Goal: Task Accomplishment & Management: Manage account settings

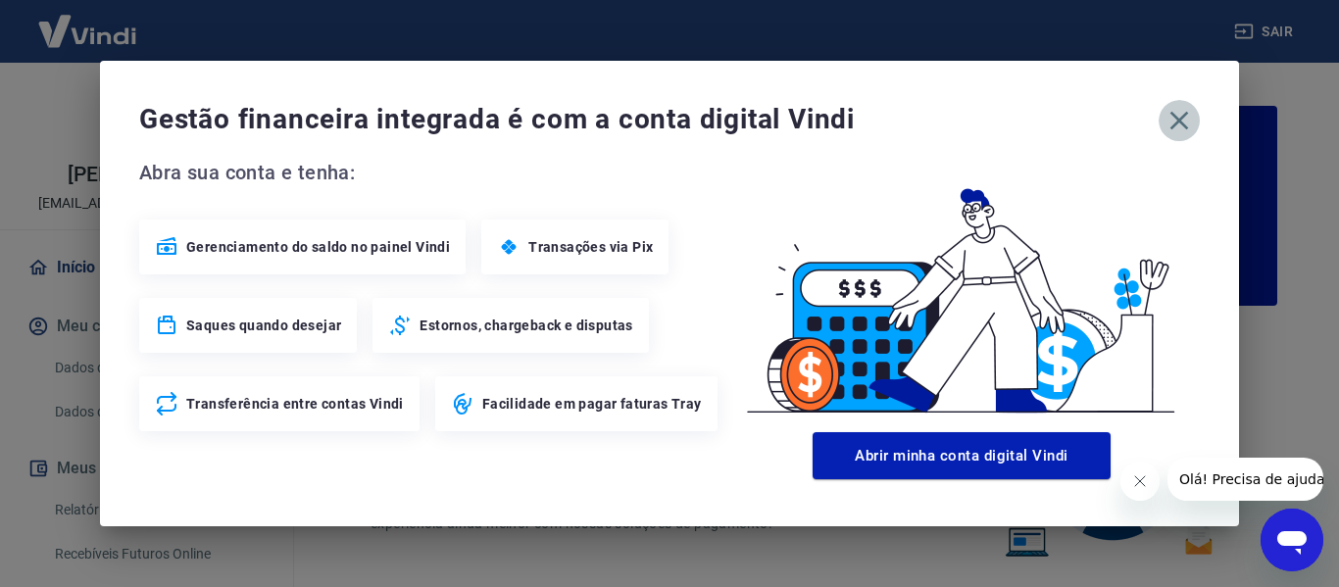
click at [1177, 117] on icon "button" at bounding box center [1178, 120] width 31 height 31
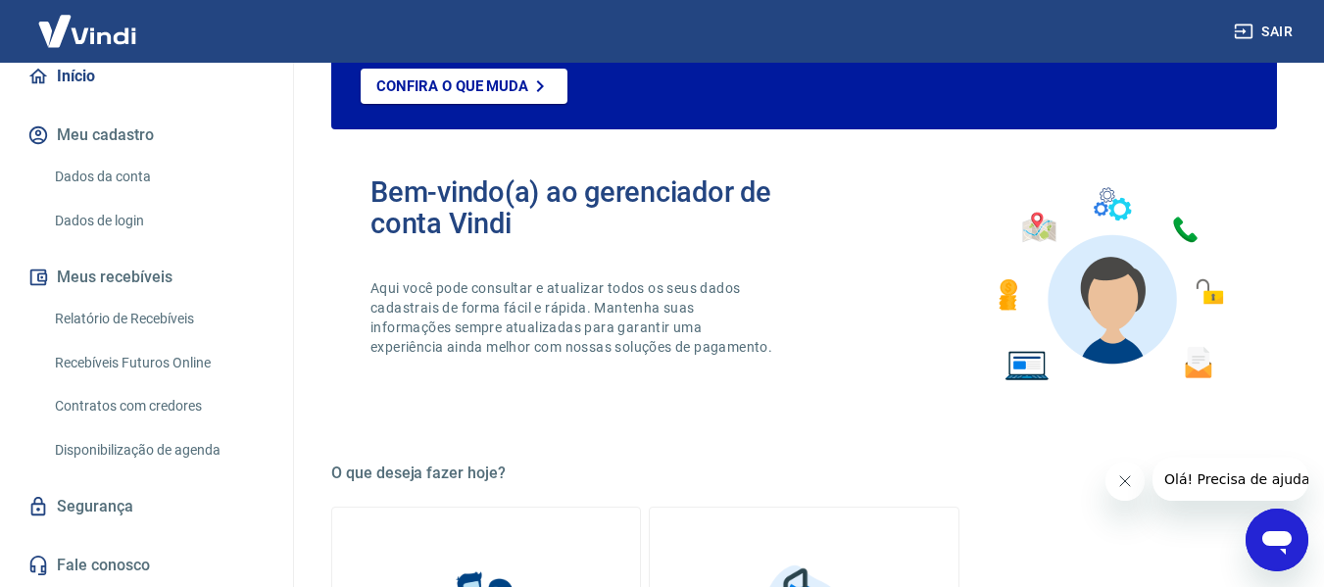
scroll to position [196, 0]
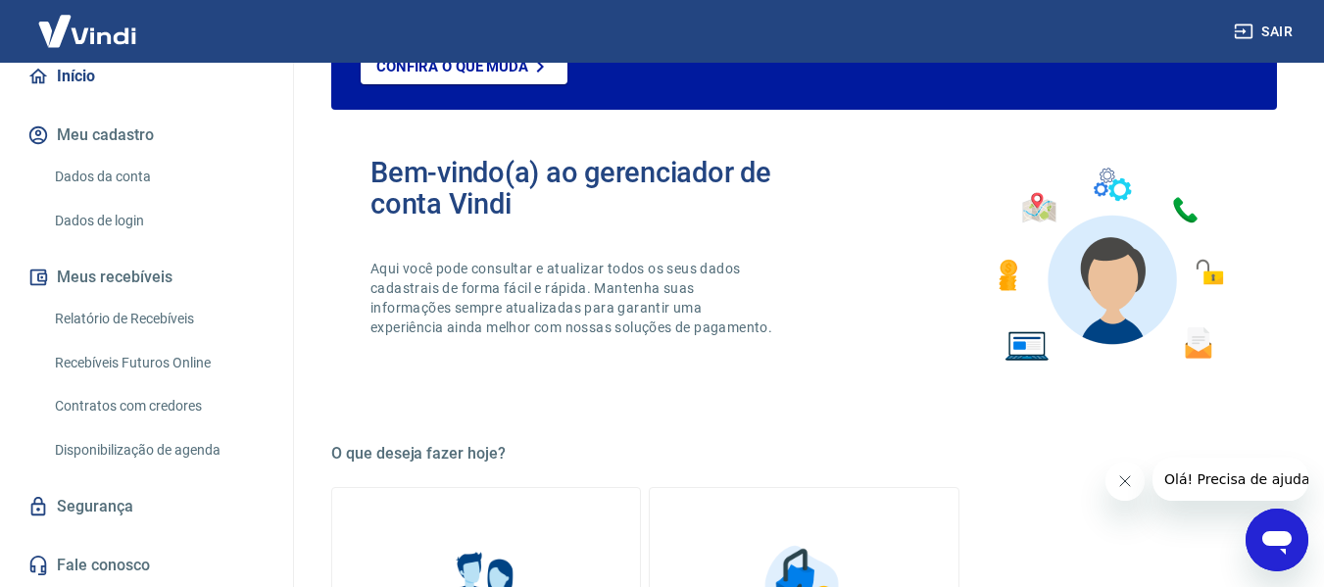
click at [138, 316] on link "Relatório de Recebíveis" at bounding box center [158, 319] width 222 height 40
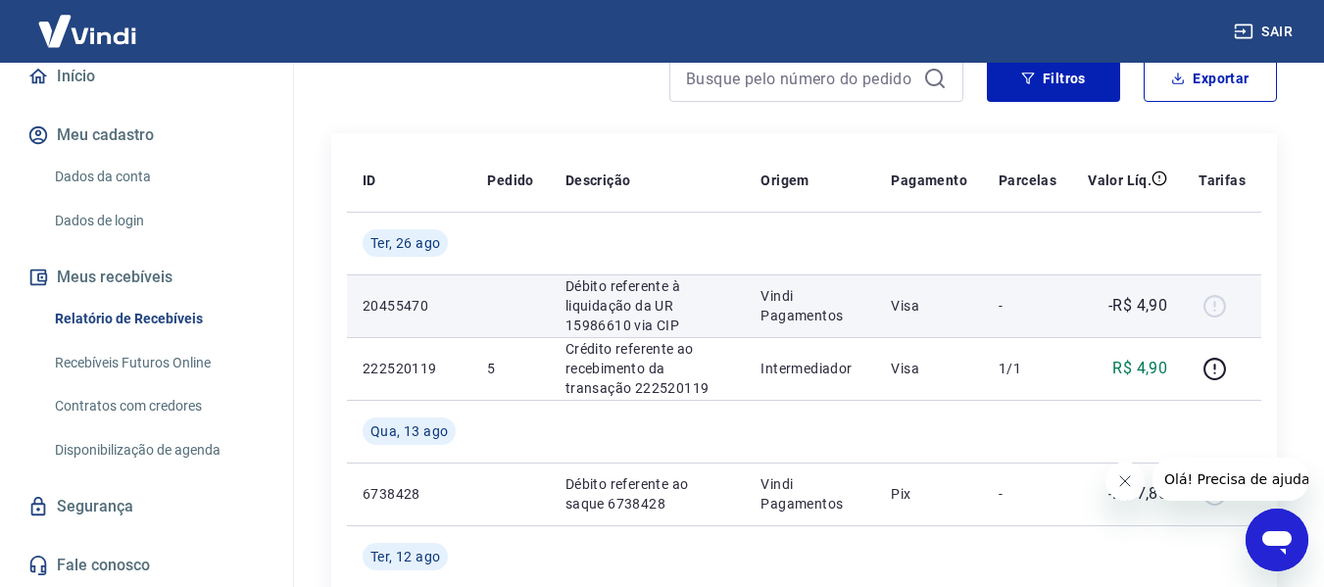
scroll to position [196, 0]
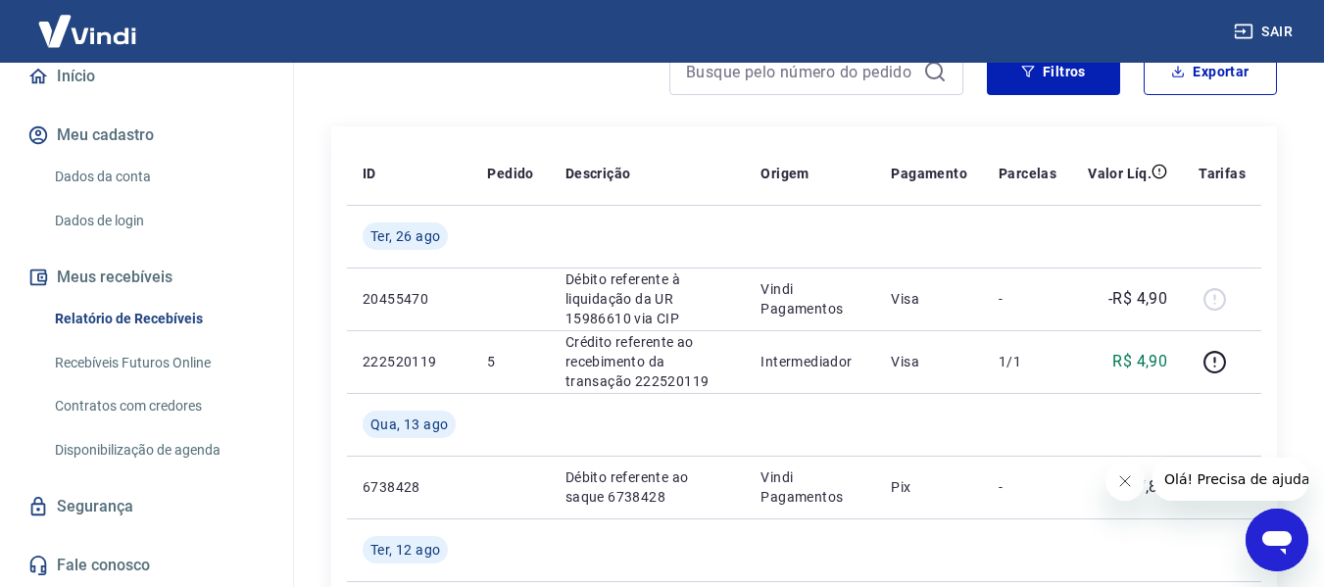
click at [1130, 480] on icon "Fechar mensagem da empresa" at bounding box center [1124, 481] width 16 height 16
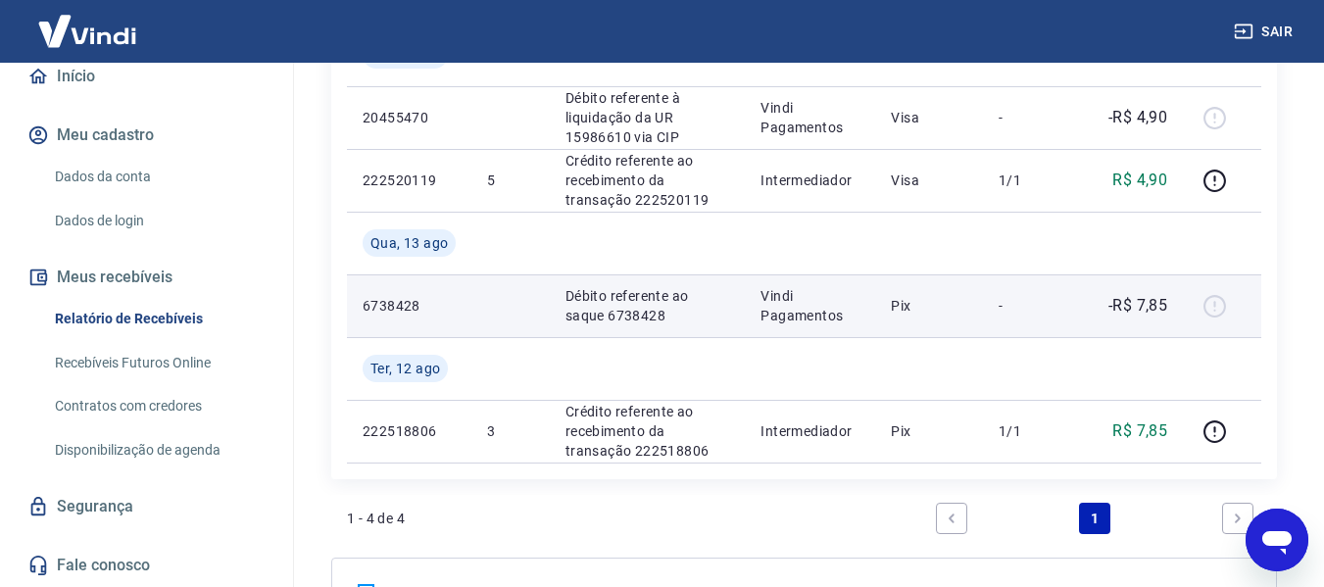
scroll to position [392, 0]
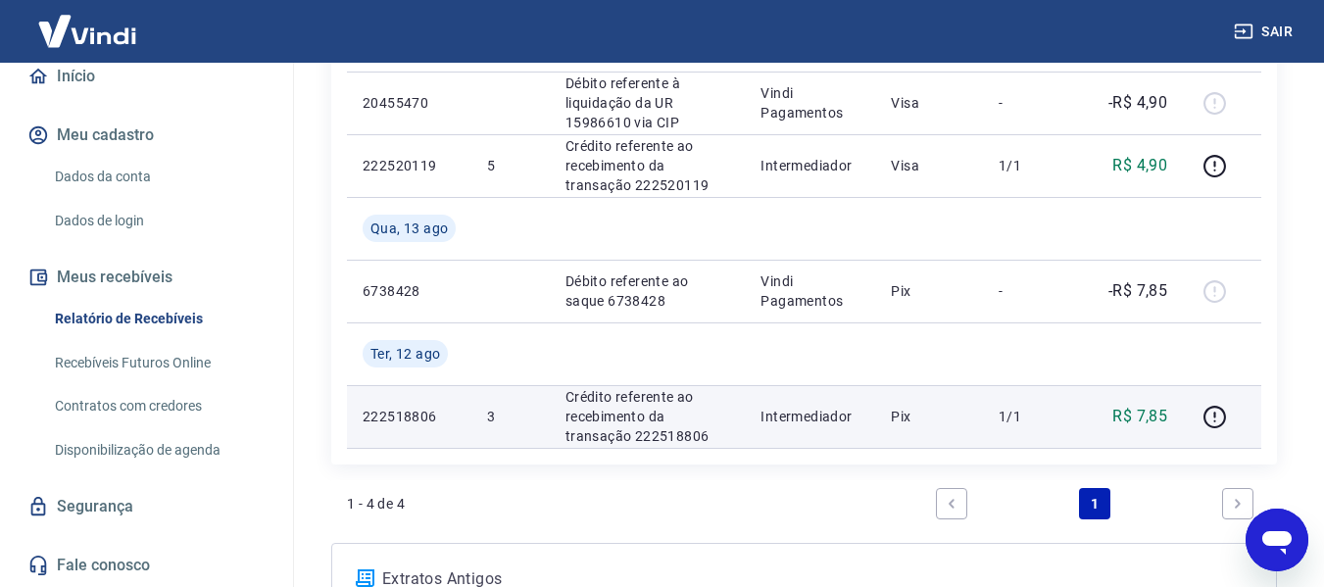
click at [399, 400] on td "222518806" at bounding box center [409, 416] width 124 height 63
click at [527, 410] on p "3" at bounding box center [510, 417] width 46 height 20
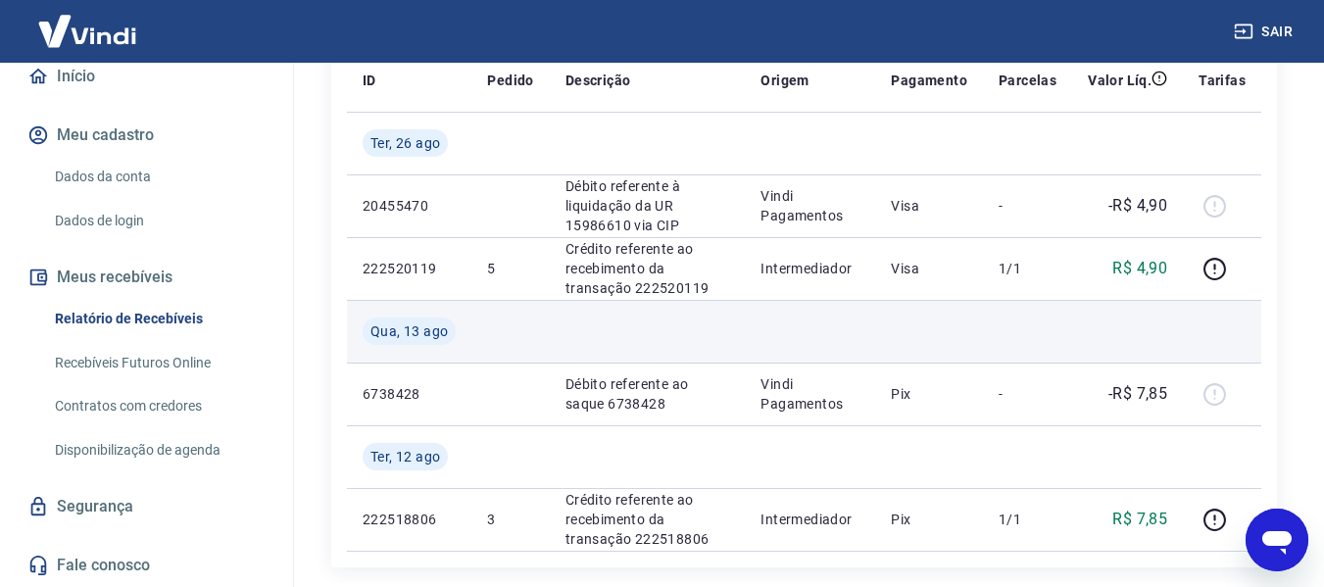
scroll to position [281, 0]
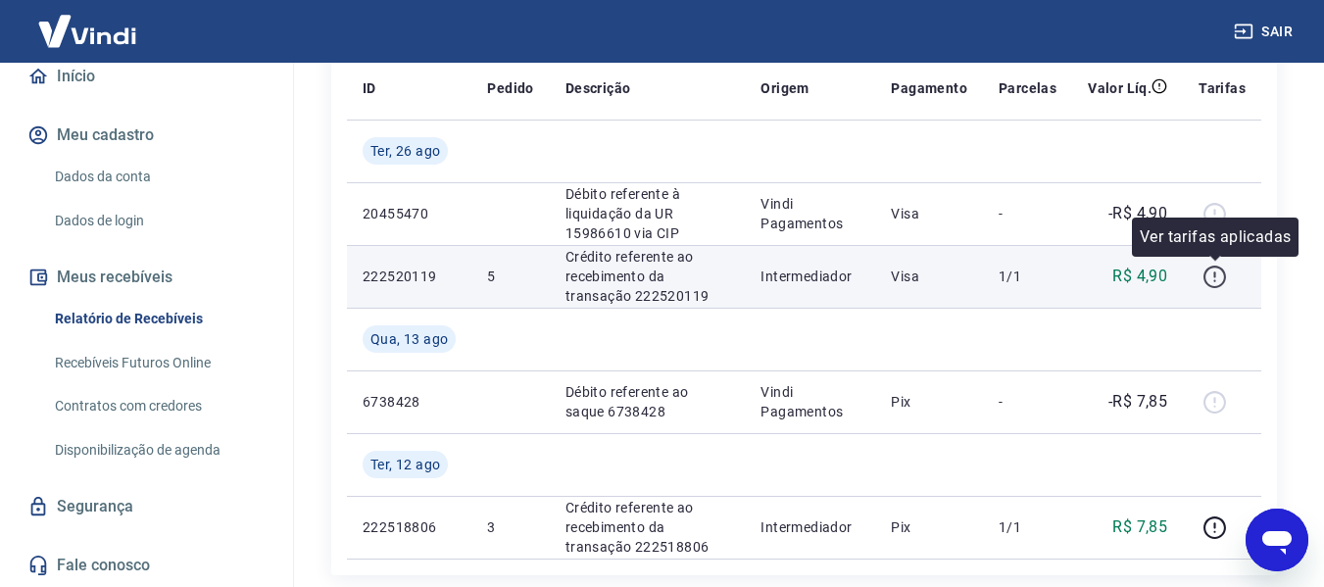
click at [1222, 279] on icon "button" at bounding box center [1215, 277] width 25 height 25
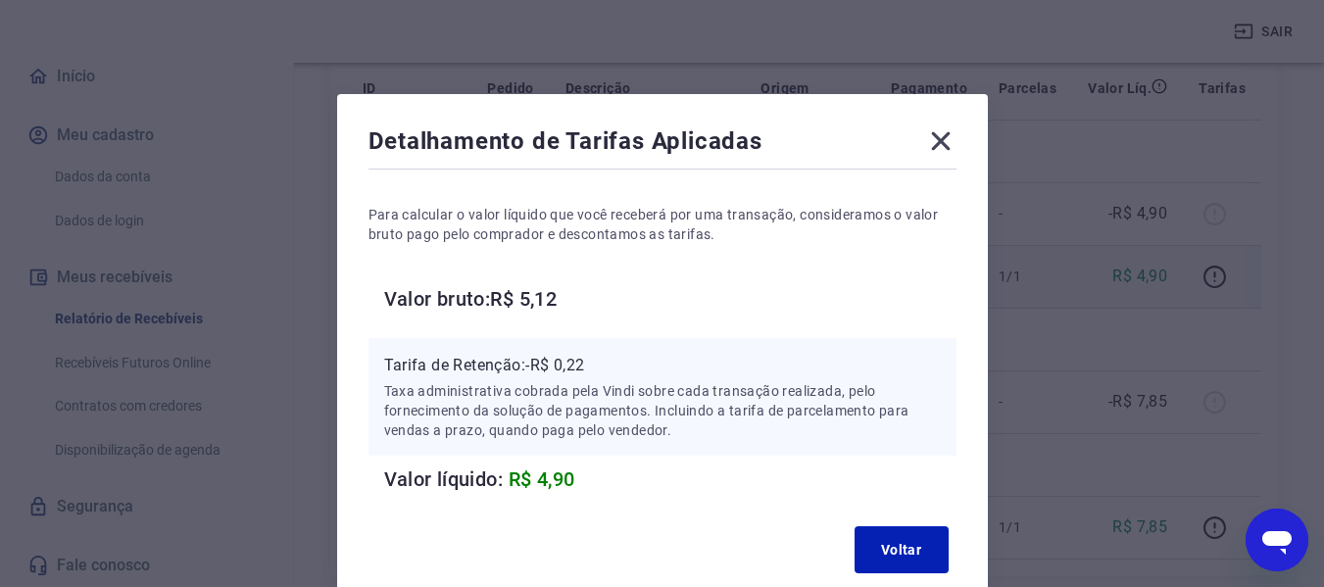
click at [940, 136] on icon at bounding box center [940, 140] width 31 height 31
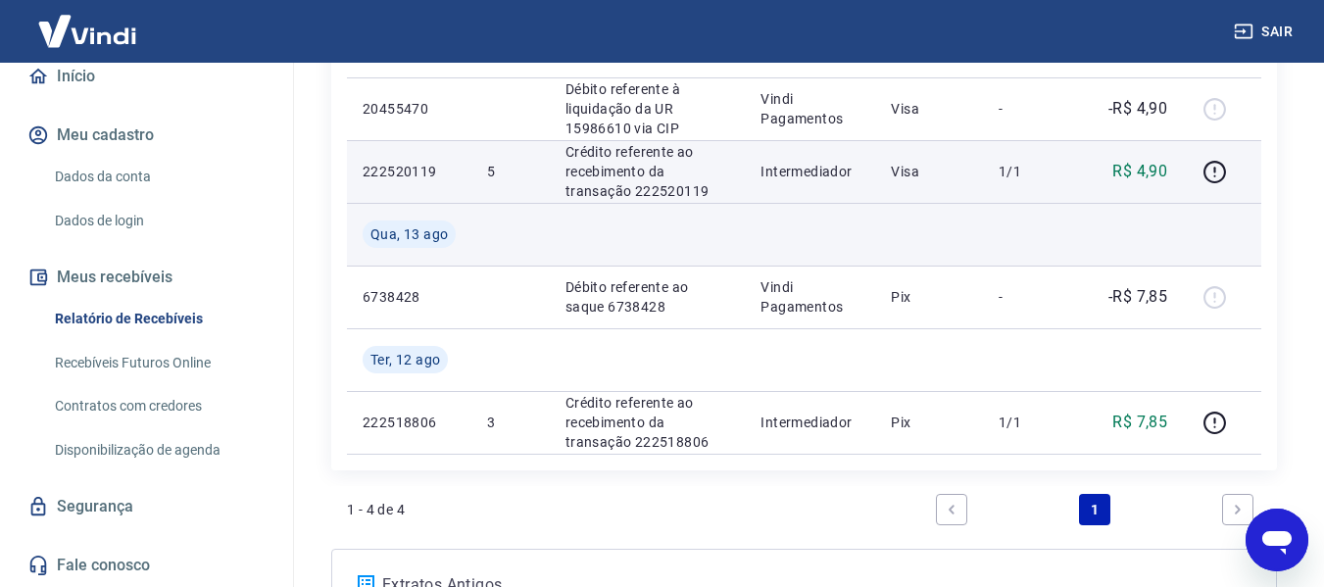
scroll to position [575, 0]
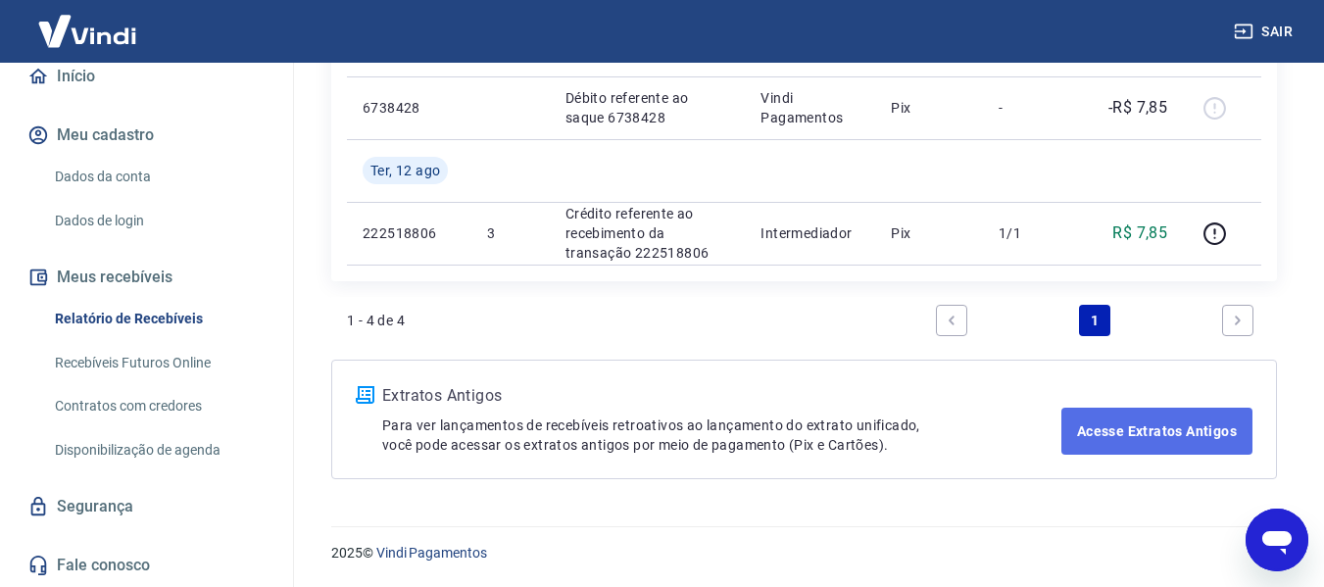
click at [1092, 422] on link "Acesse Extratos Antigos" at bounding box center [1156, 431] width 191 height 47
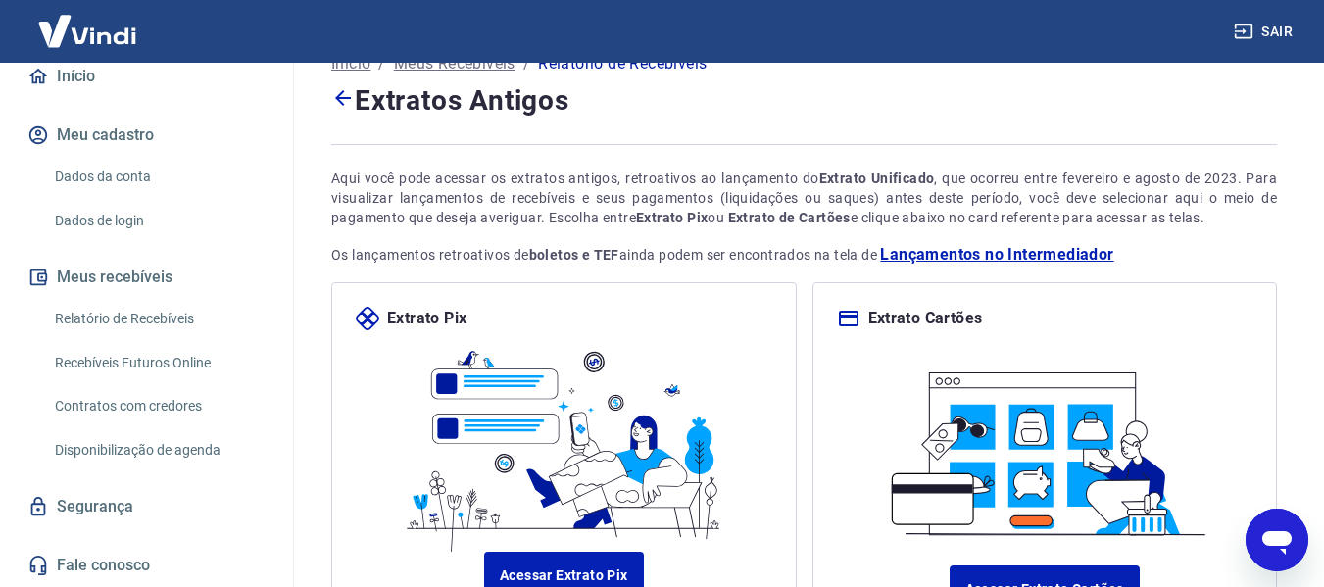
scroll to position [226, 0]
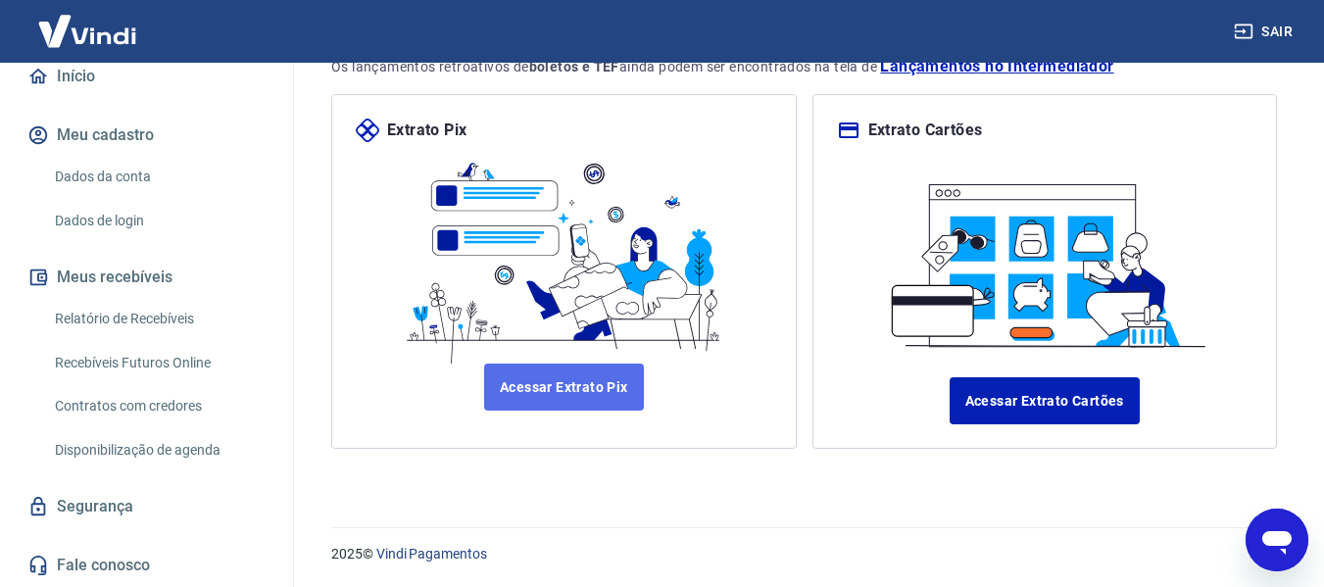
click at [566, 383] on link "Acessar Extrato Pix" at bounding box center [564, 387] width 160 height 47
click at [123, 320] on link "Relatório de Recebíveis" at bounding box center [158, 319] width 222 height 40
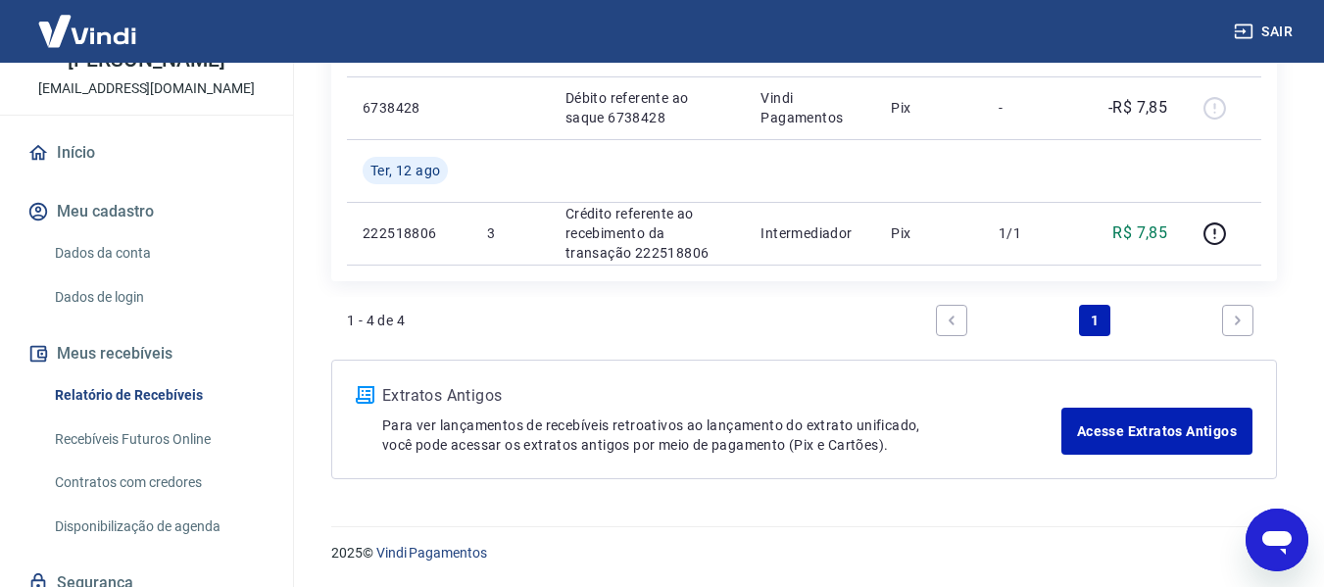
scroll to position [93, 0]
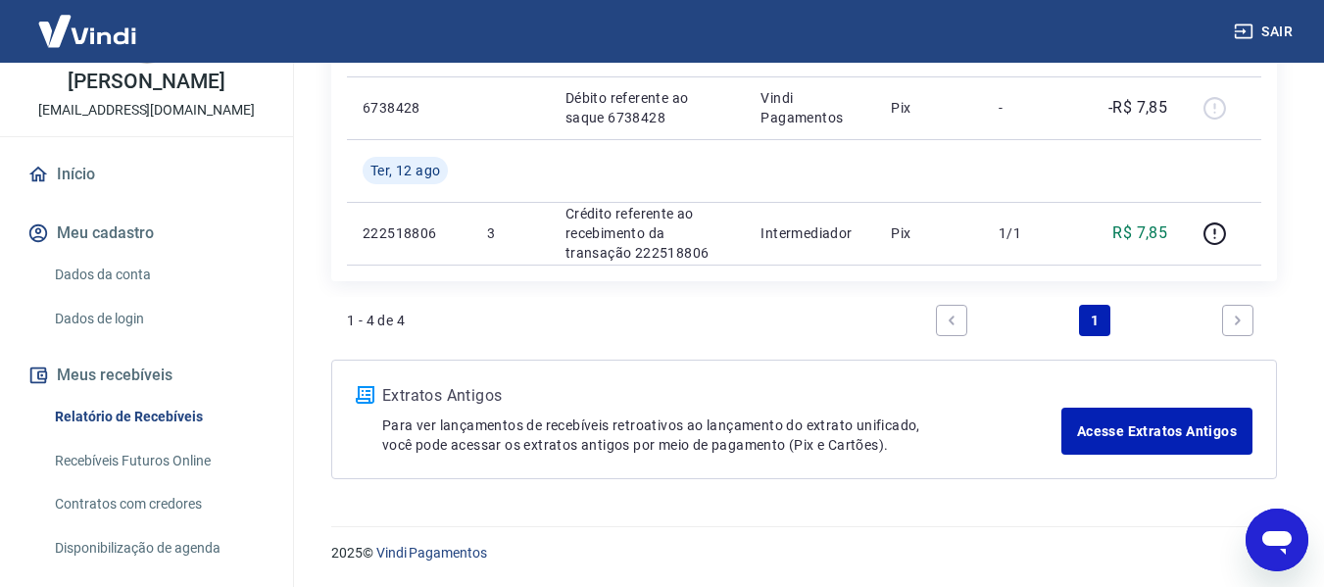
click at [84, 178] on link "Início" at bounding box center [147, 174] width 246 height 43
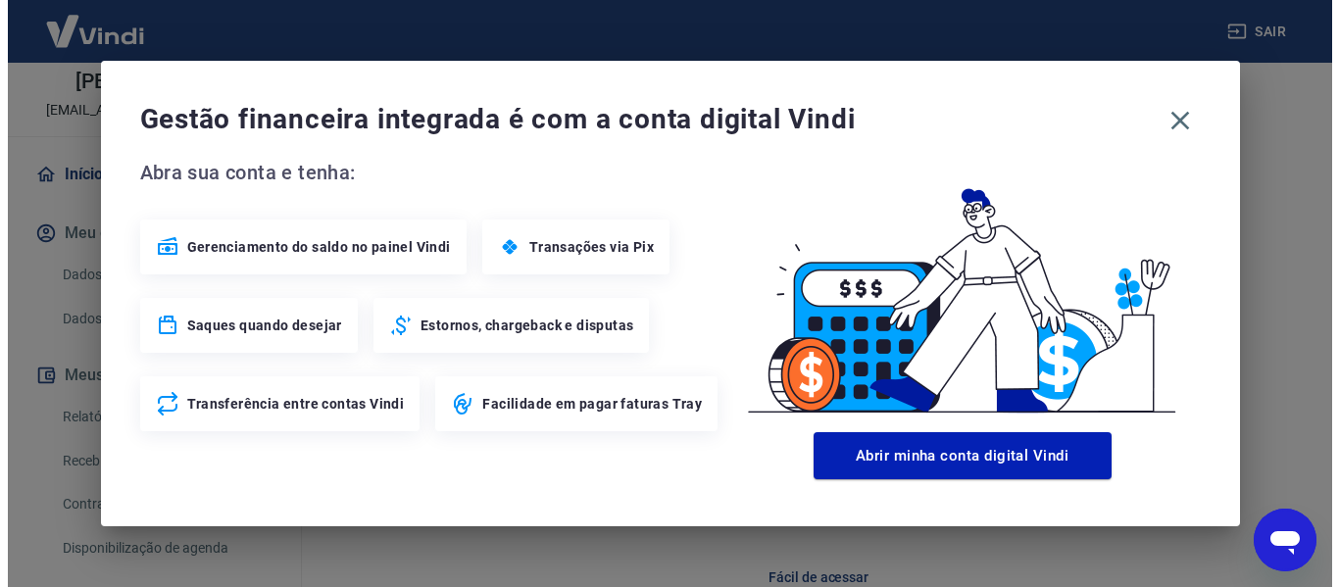
scroll to position [1224, 0]
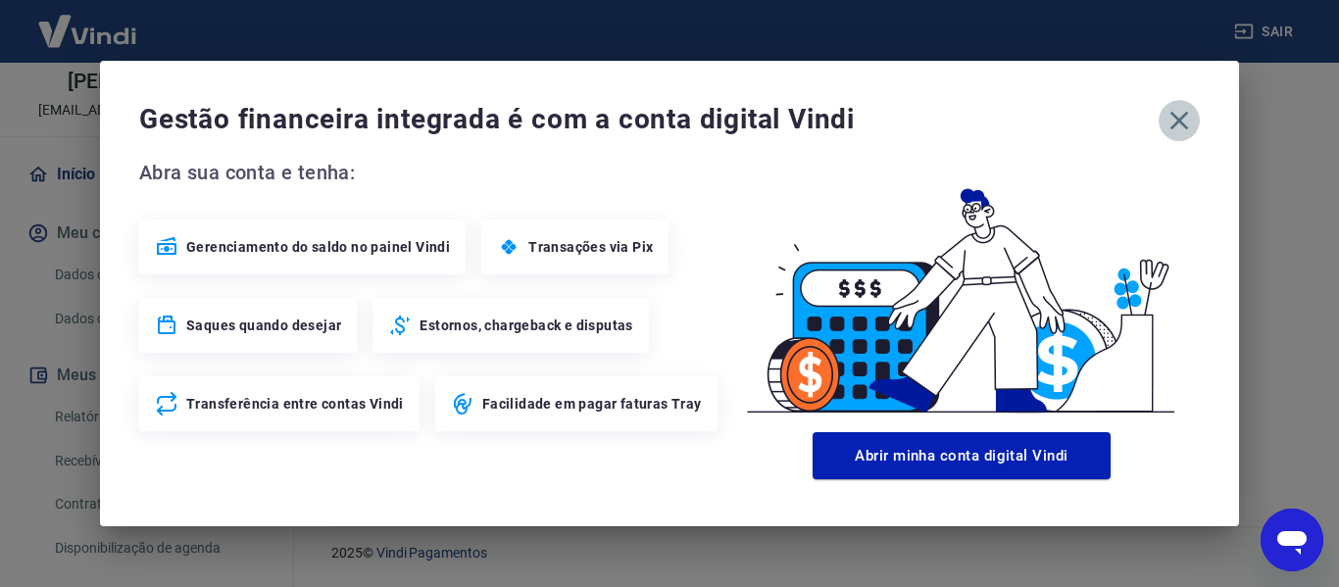
click at [1185, 112] on icon "button" at bounding box center [1178, 120] width 31 height 31
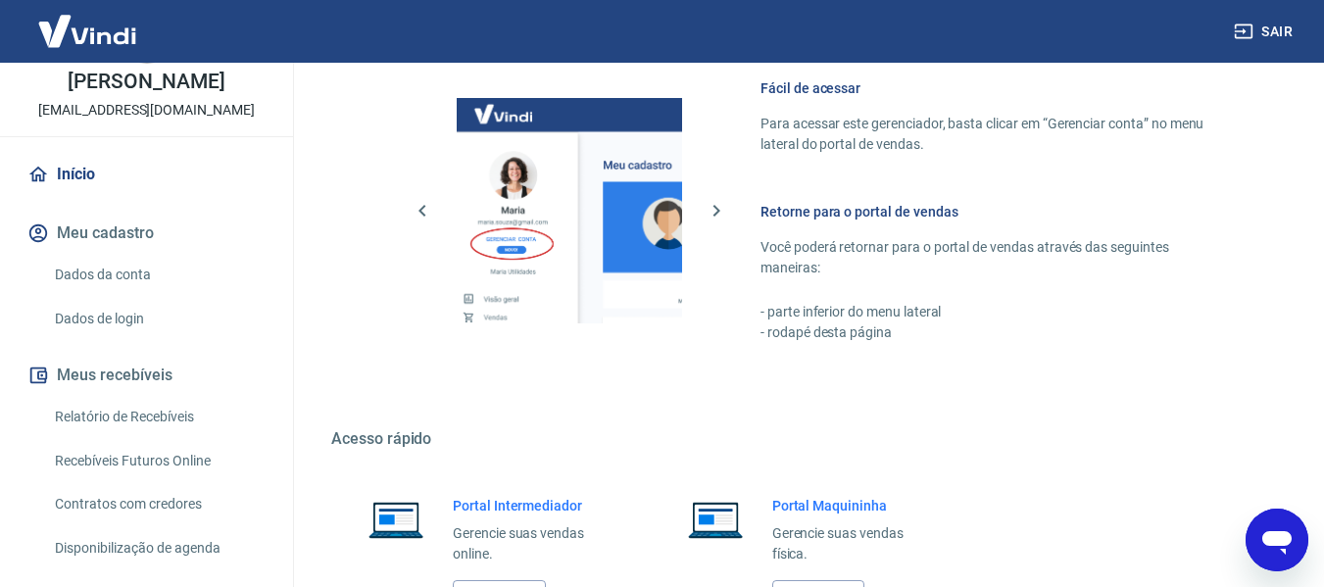
scroll to position [1078, 0]
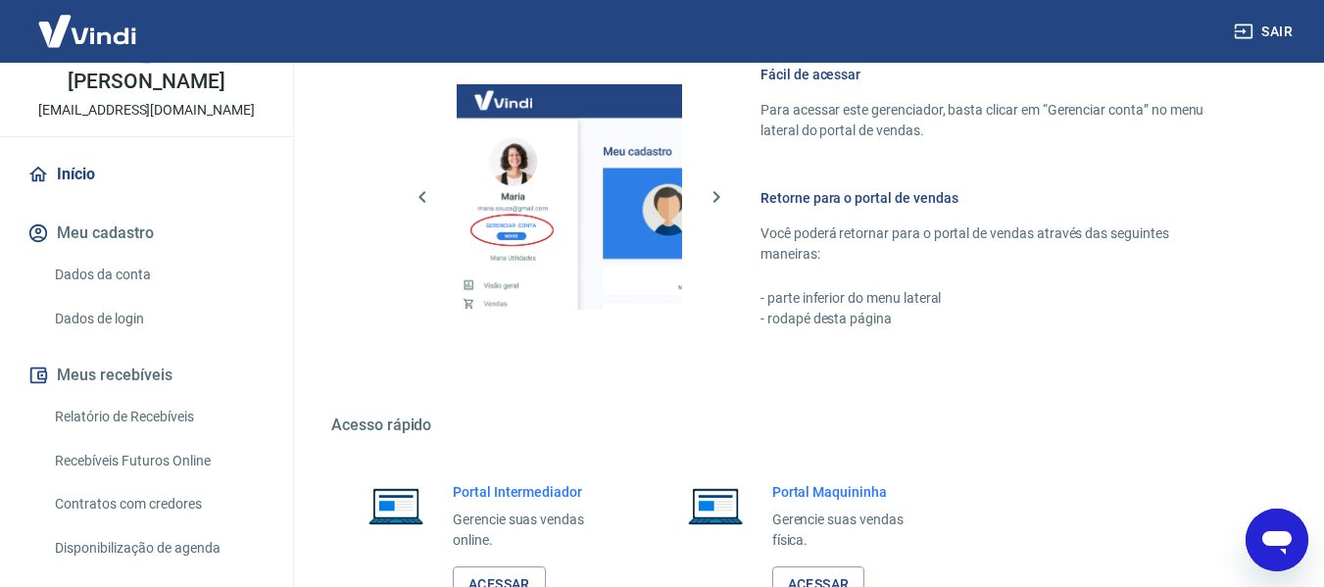
click at [108, 269] on link "Dados da conta" at bounding box center [158, 275] width 222 height 40
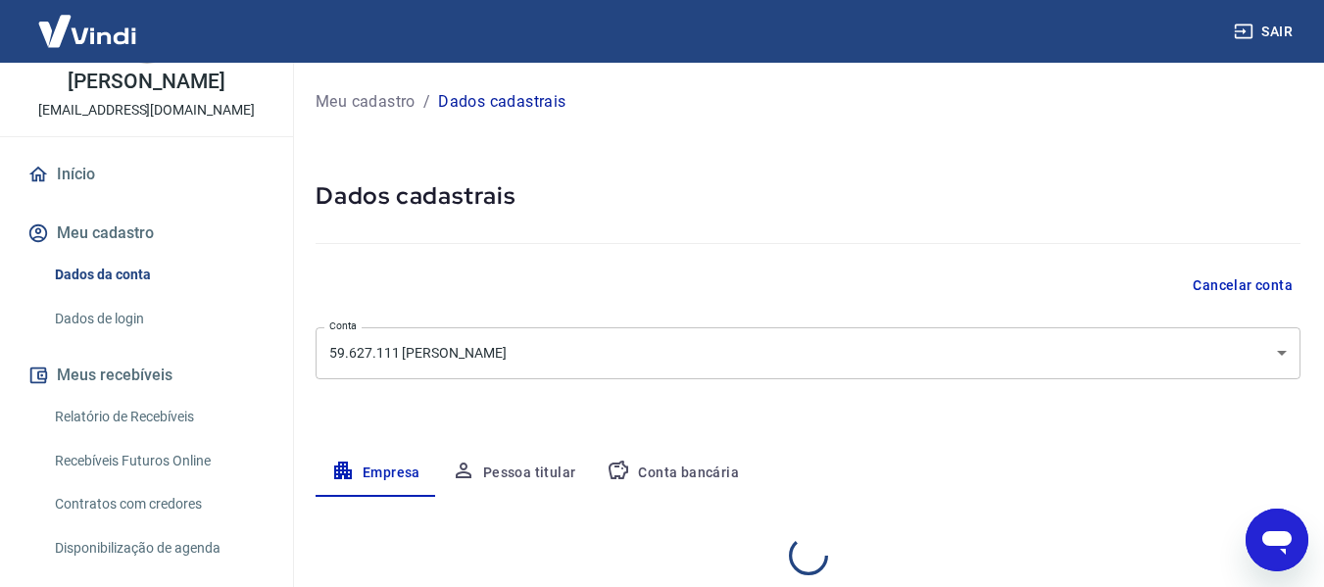
select select "SP"
select select "business"
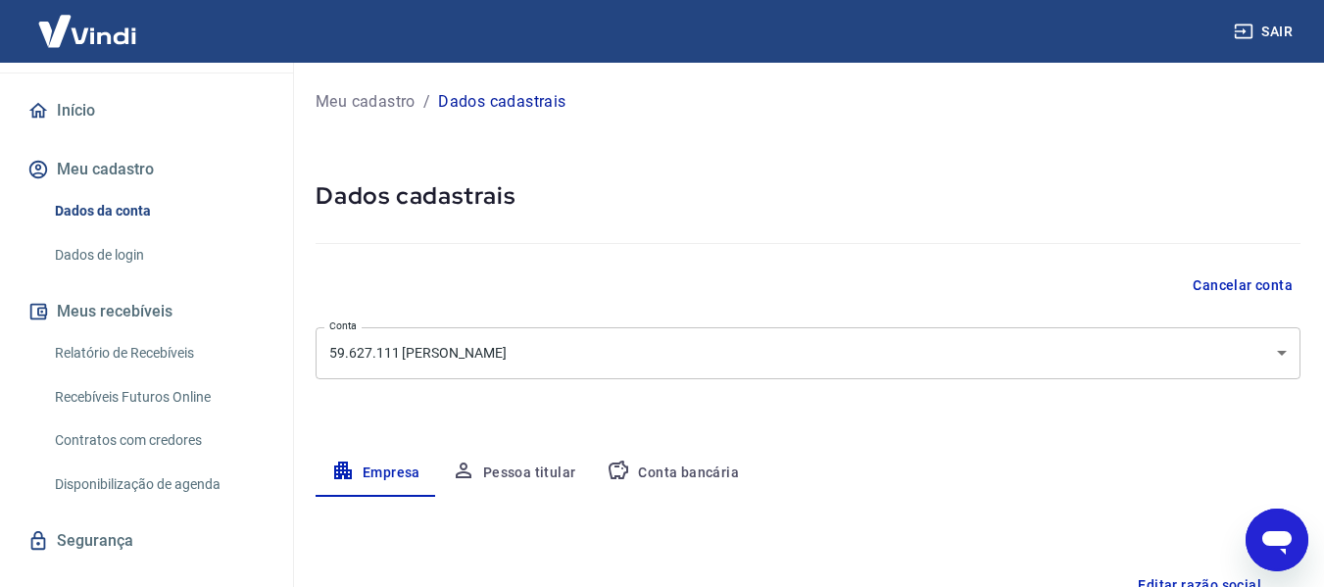
scroll to position [191, 0]
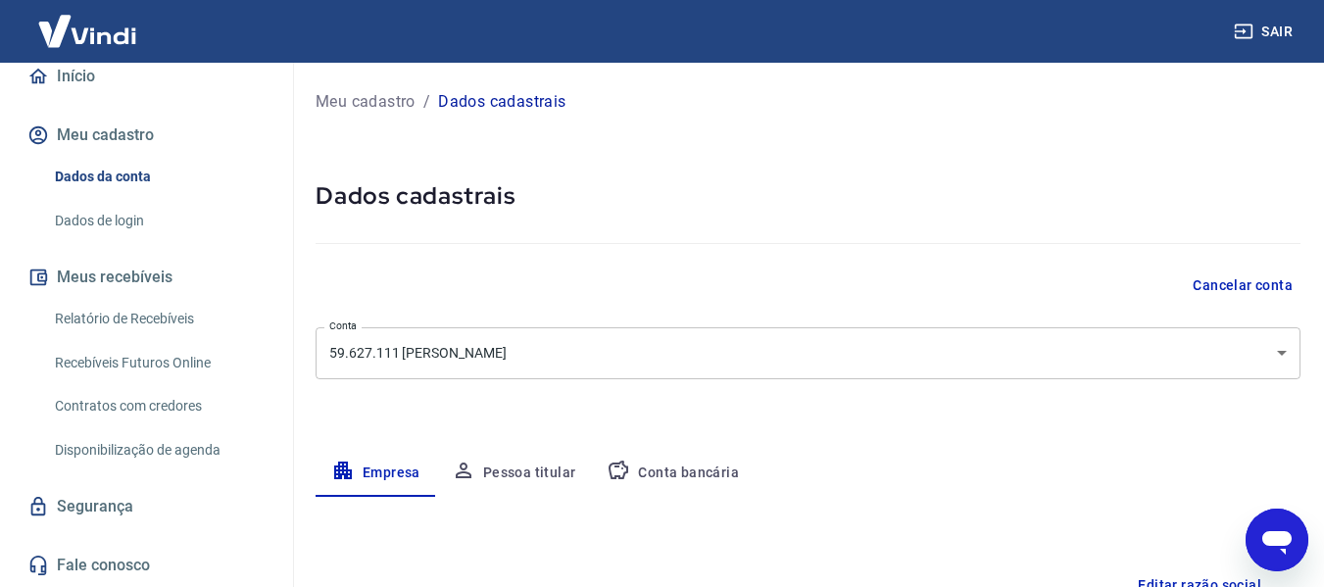
click at [501, 474] on button "Pessoa titular" at bounding box center [514, 473] width 156 height 47
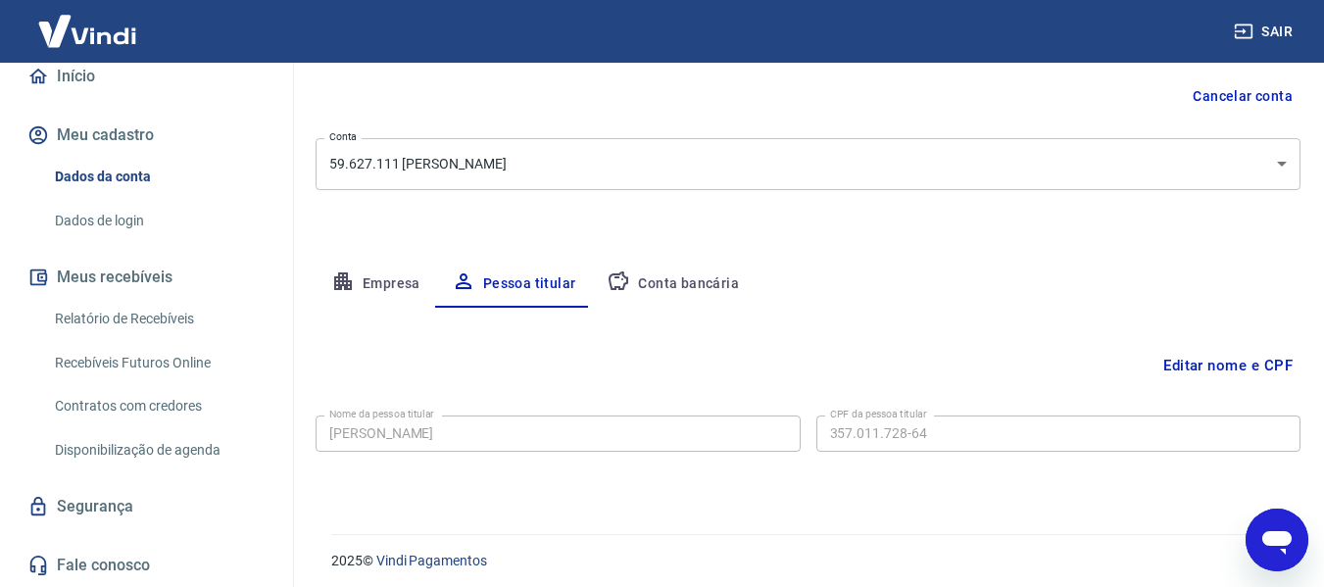
scroll to position [196, 0]
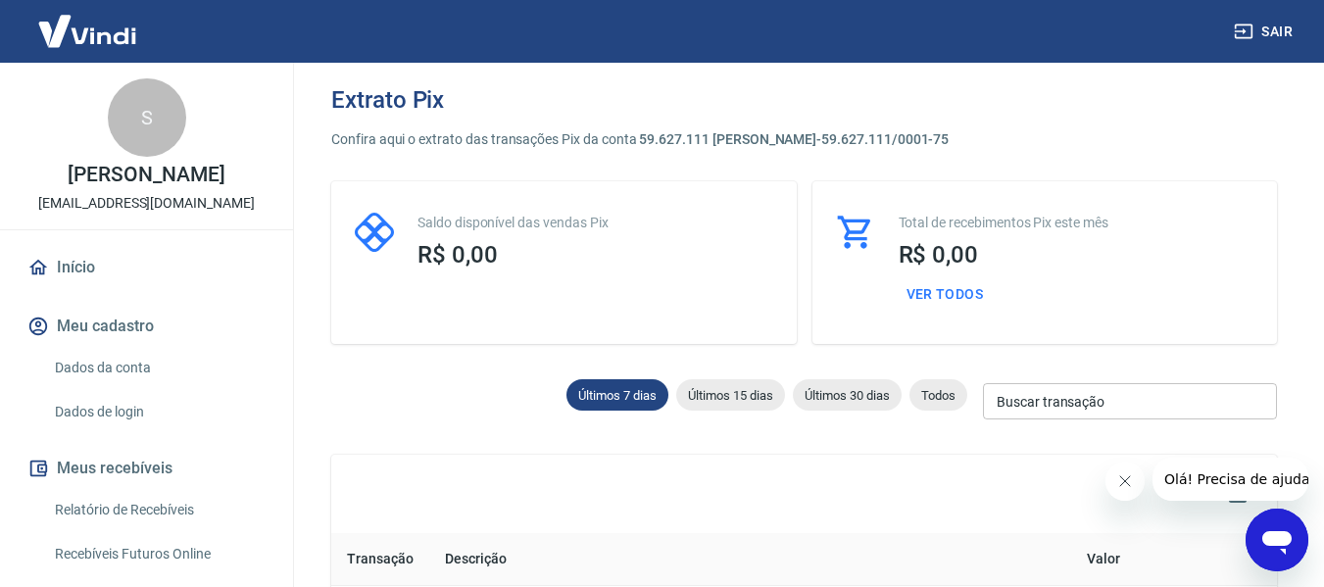
click at [604, 260] on h3 "R$ 0,00" at bounding box center [595, 254] width 356 height 27
click at [890, 393] on span "Últimos 30 dias" at bounding box center [847, 395] width 109 height 15
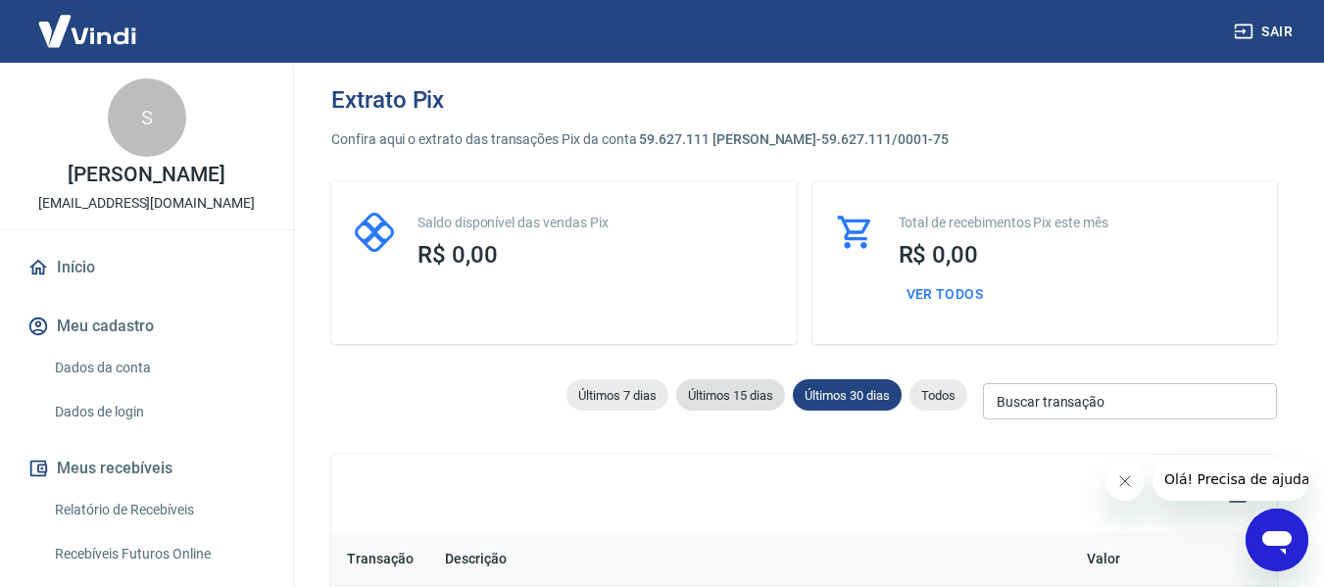
click at [736, 389] on span "Últimos 15 dias" at bounding box center [730, 395] width 109 height 15
type input "05/09/2025"
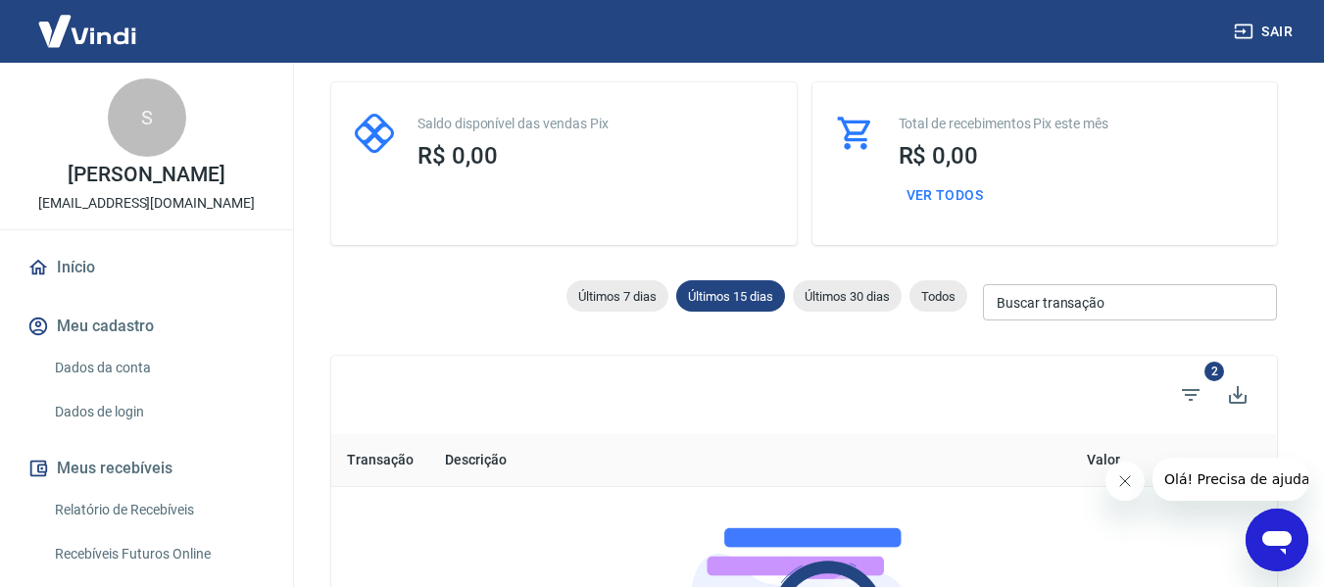
scroll to position [98, 0]
click at [948, 294] on span "Todos" at bounding box center [938, 297] width 58 height 15
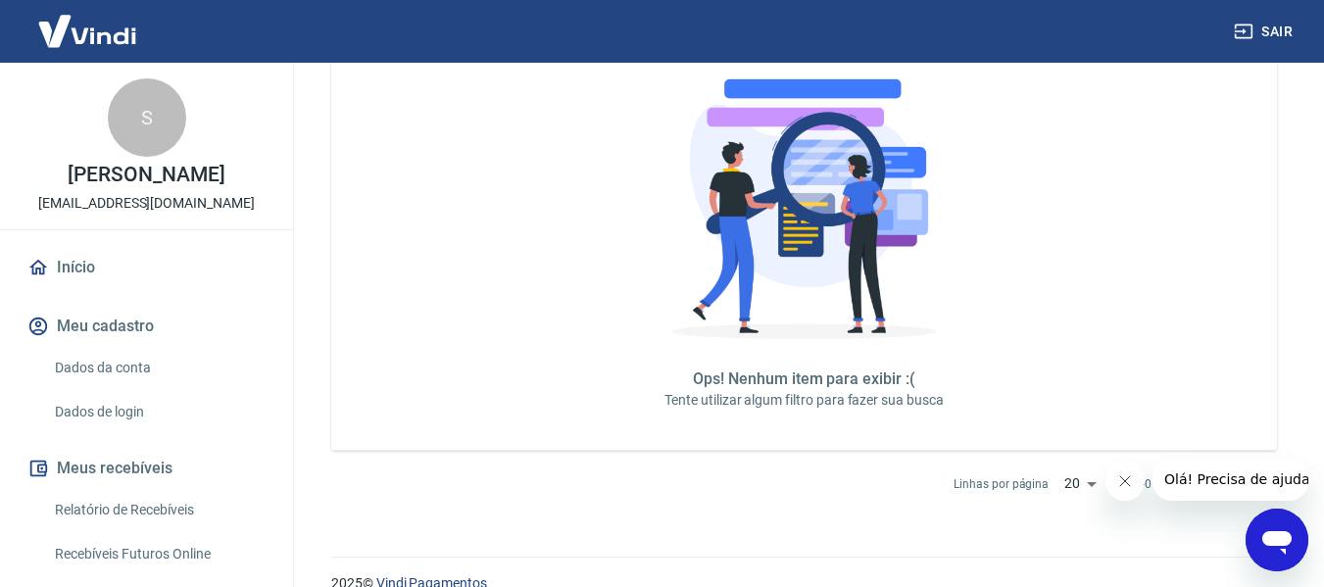
scroll to position [578, 0]
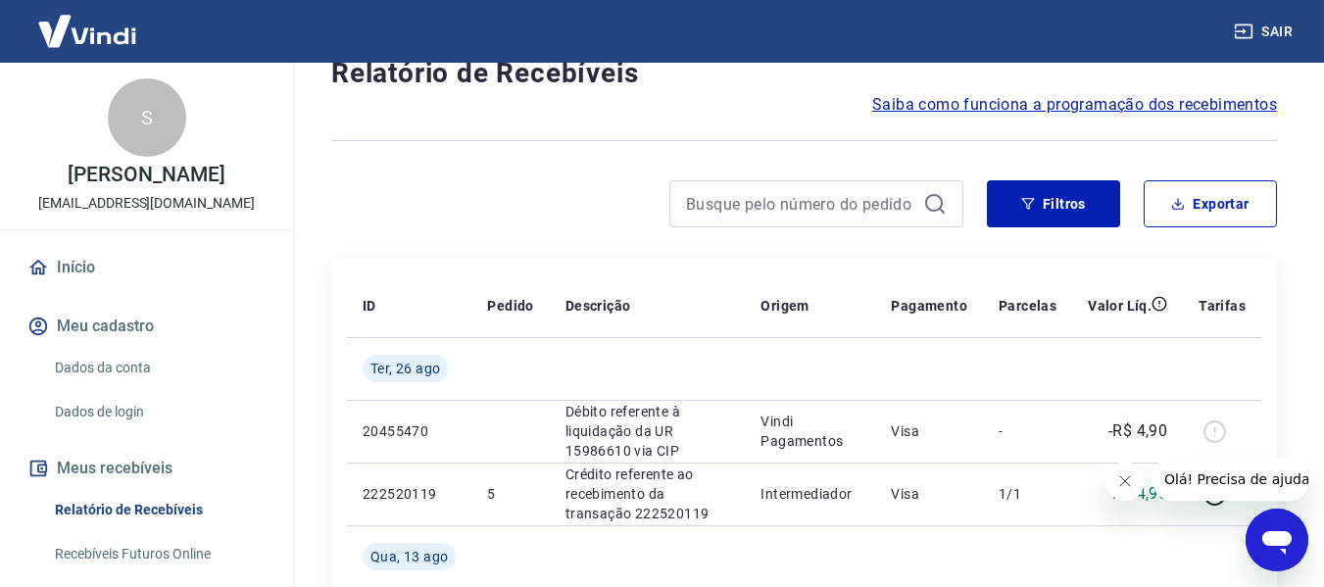
scroll to position [98, 0]
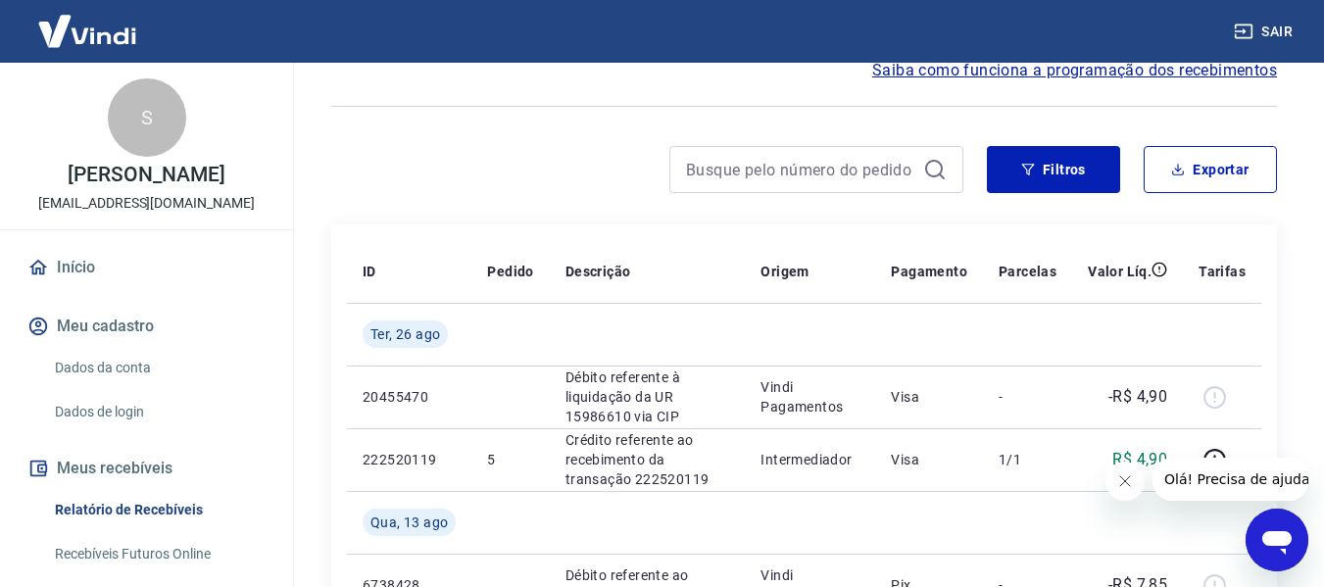
click at [87, 260] on link "Início" at bounding box center [147, 267] width 246 height 43
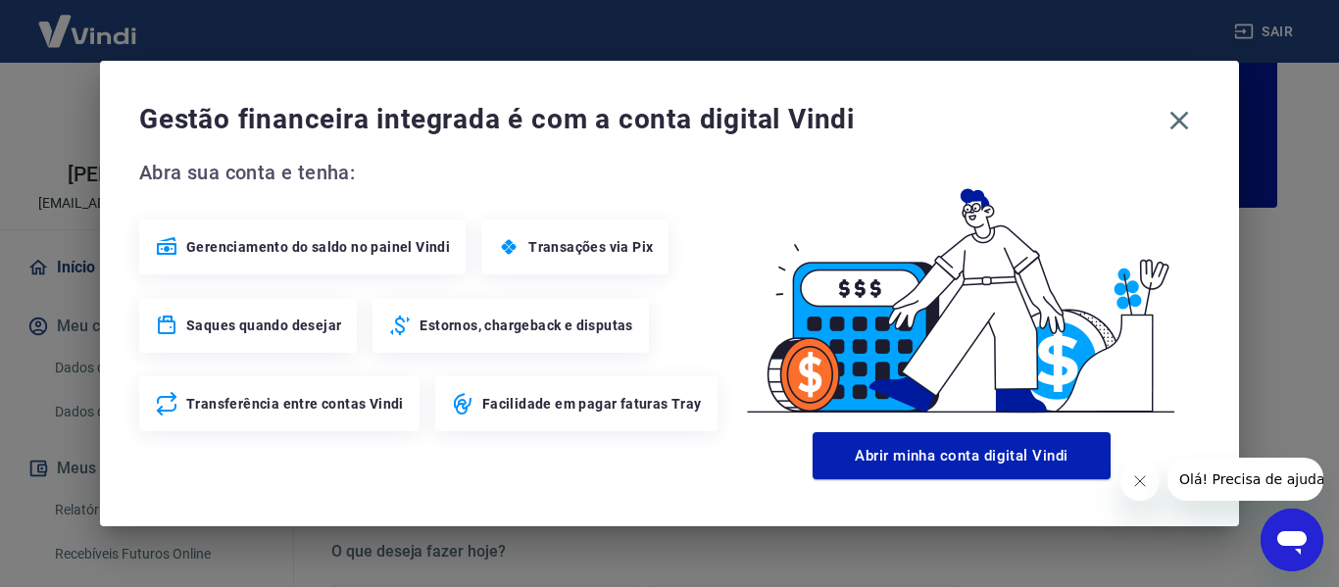
click at [241, 317] on span "Saques quando desejar" at bounding box center [263, 326] width 155 height 20
click at [1167, 123] on icon "button" at bounding box center [1178, 120] width 31 height 31
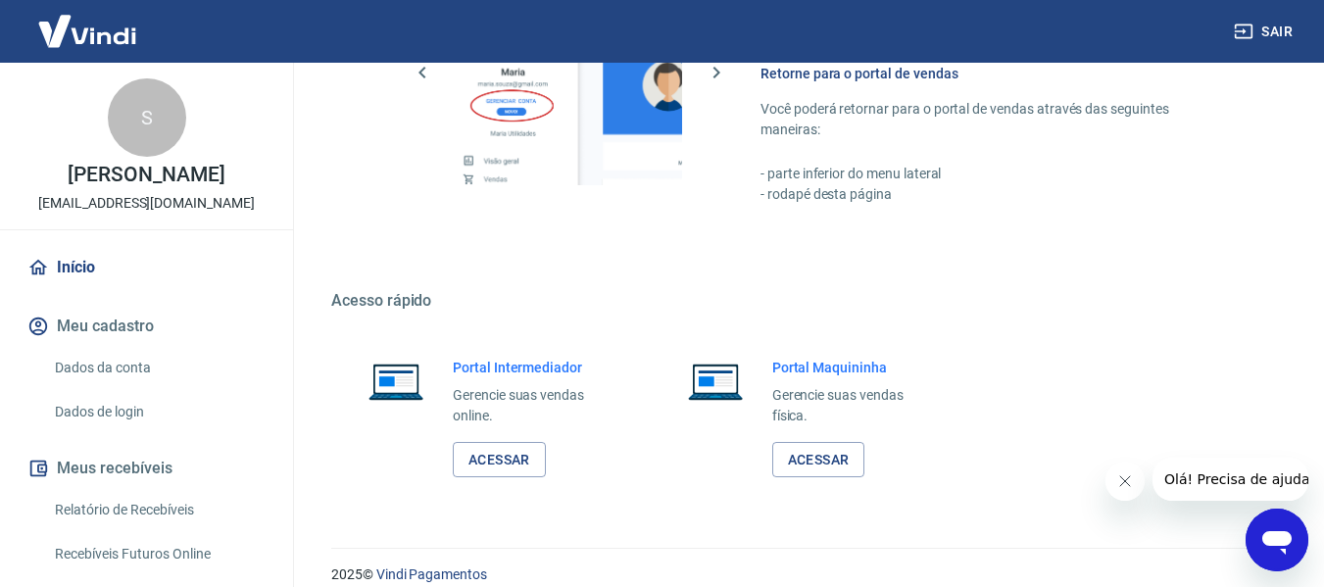
scroll to position [1224, 0]
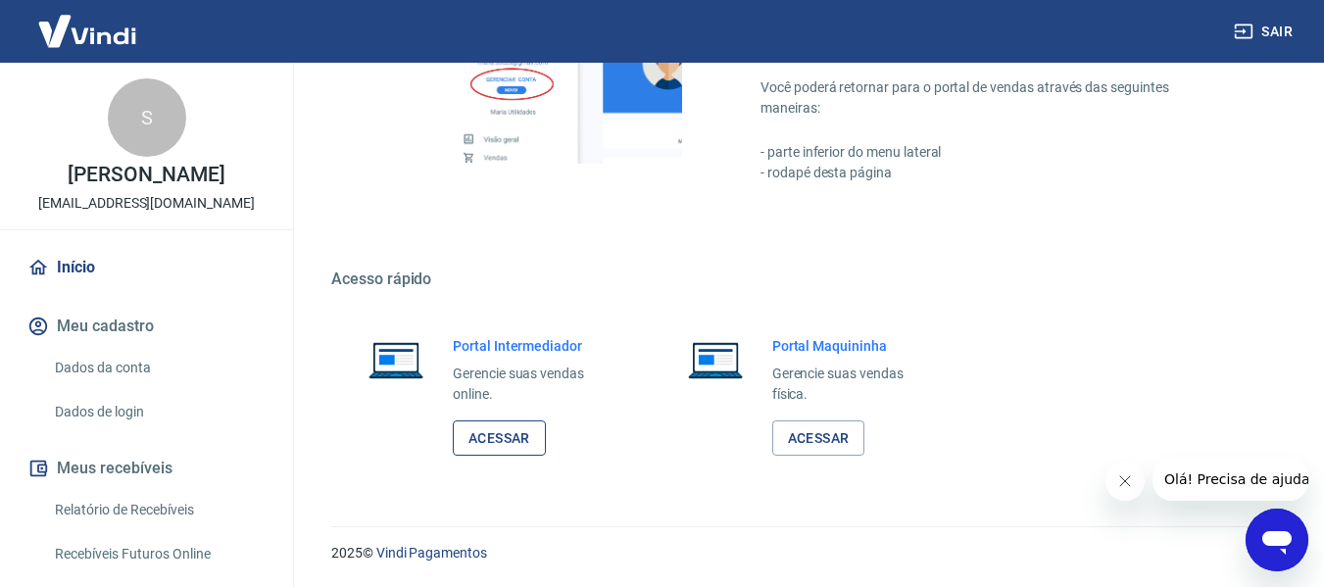
click at [499, 437] on link "Acessar" at bounding box center [499, 438] width 93 height 36
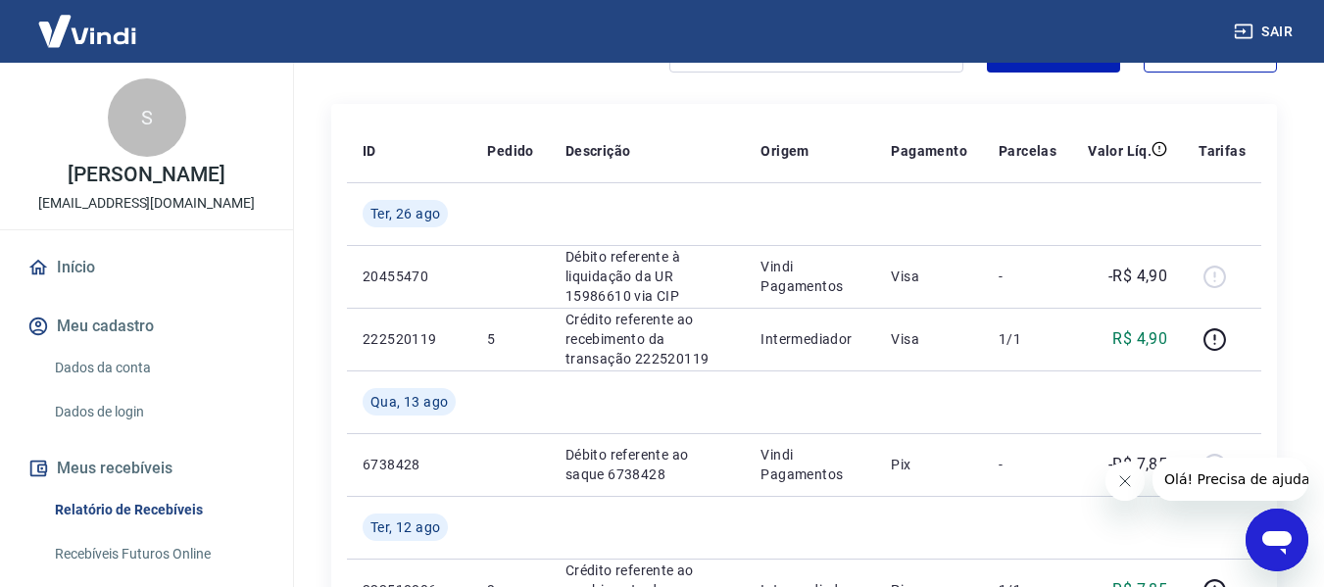
scroll to position [196, 0]
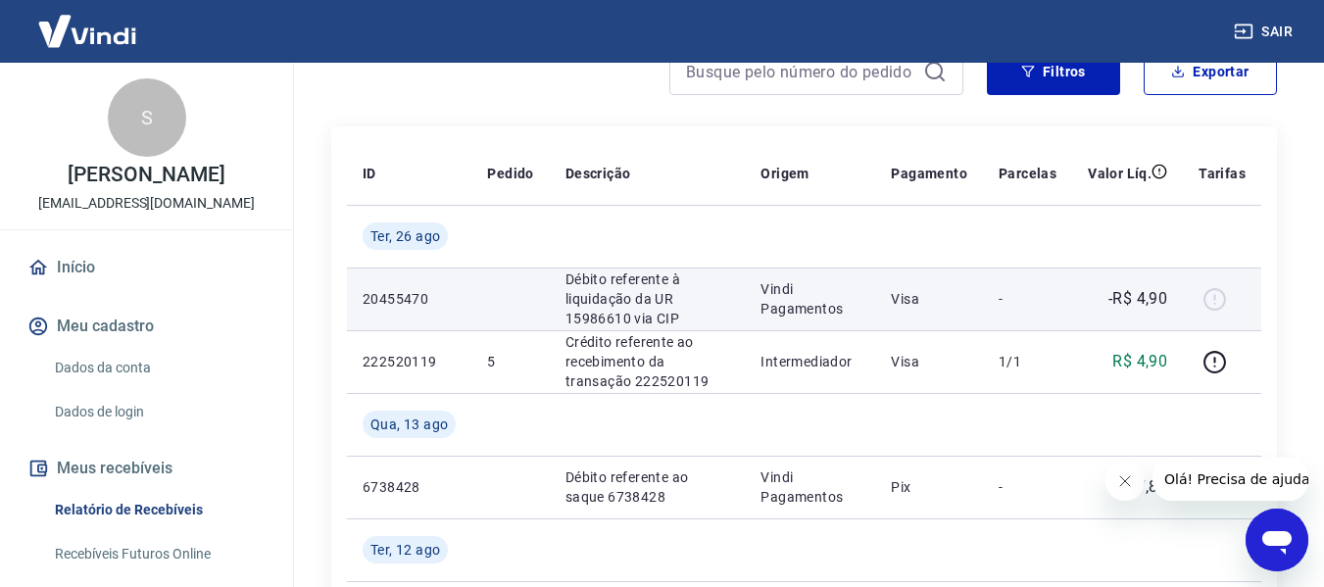
click at [635, 306] on p "Débito referente à liquidação da UR 15986610 via CIP" at bounding box center [647, 299] width 165 height 59
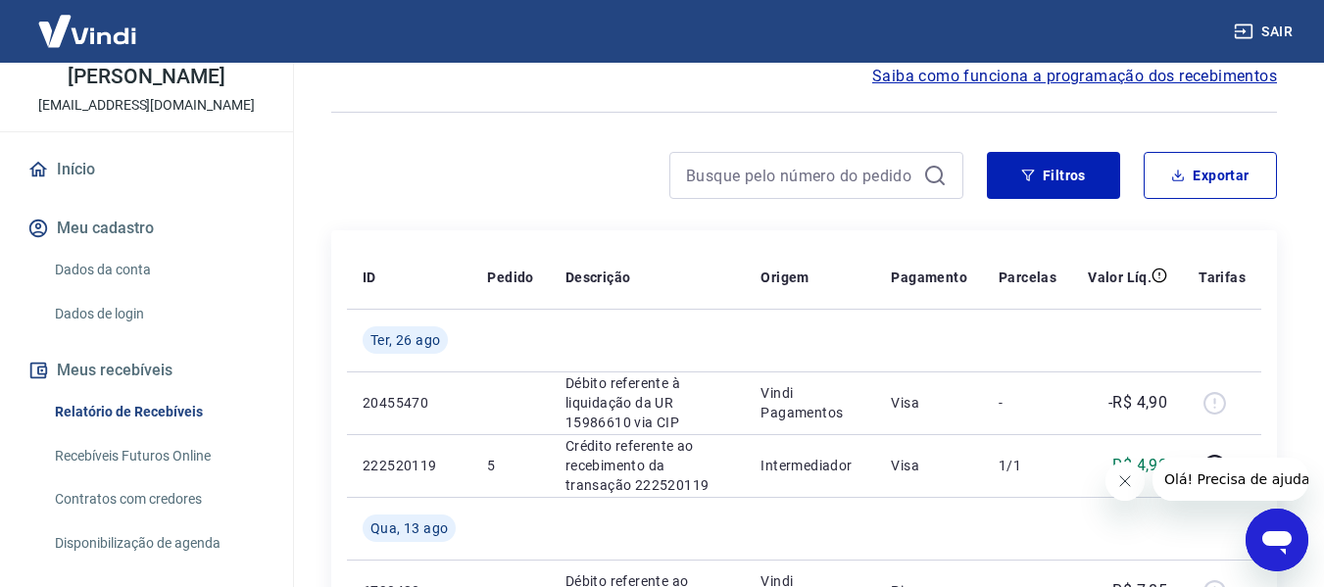
scroll to position [0, 0]
